Goal: Book appointment/travel/reservation

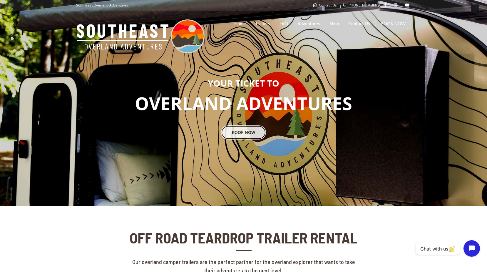
click at [256, 132] on link "BOOK NOW" at bounding box center [243, 132] width 45 height 14
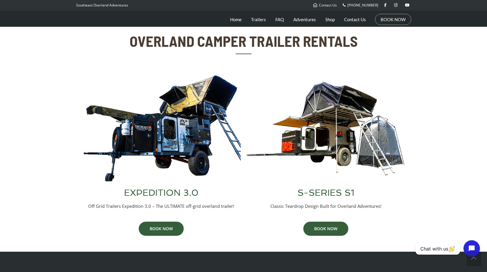
scroll to position [206, 0]
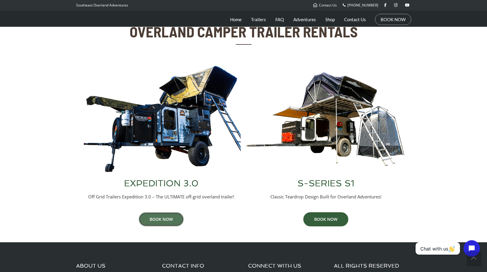
click at [169, 220] on link "BOOK NOW" at bounding box center [161, 219] width 45 height 14
